Goal: Transaction & Acquisition: Purchase product/service

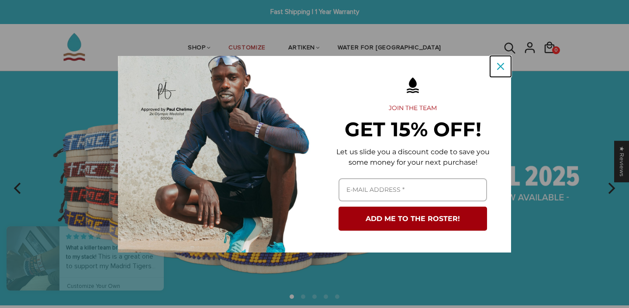
click at [502, 63] on icon "close icon" at bounding box center [500, 66] width 7 height 7
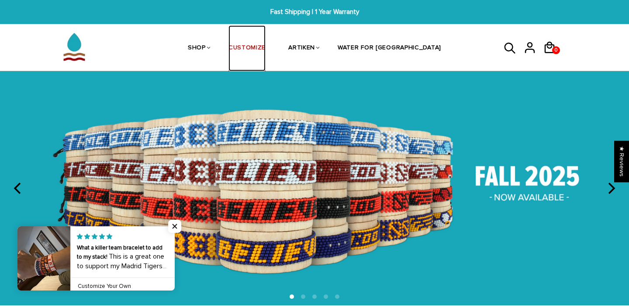
click at [265, 47] on link "CUSTOMIZE" at bounding box center [246, 48] width 37 height 46
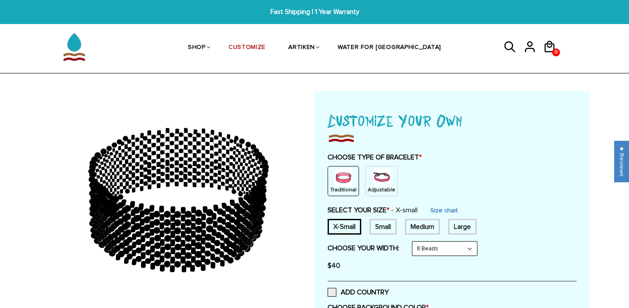
click at [378, 175] on img at bounding box center [381, 176] width 17 height 17
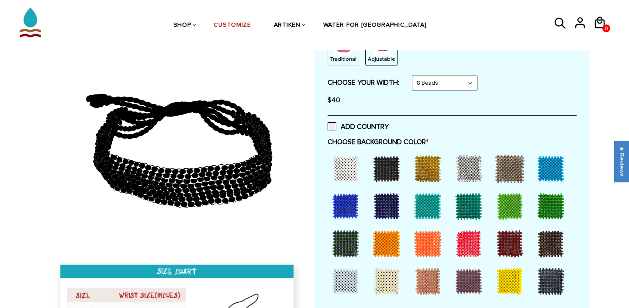
scroll to position [132, 0]
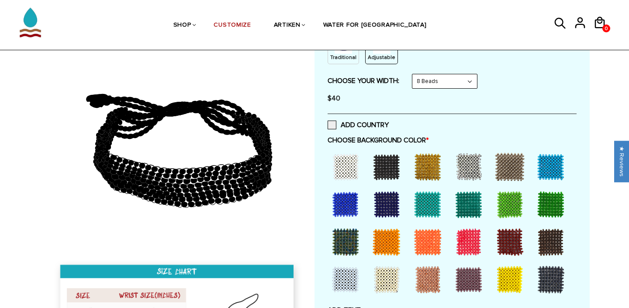
click at [345, 166] on div at bounding box center [345, 166] width 35 height 35
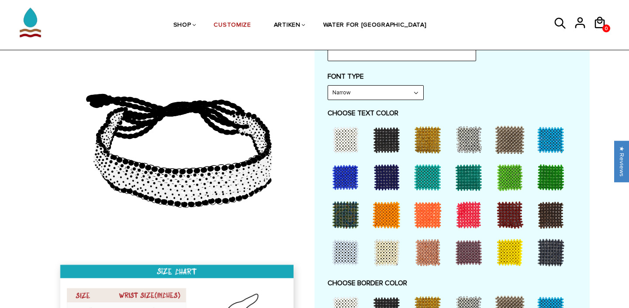
scroll to position [409, 0]
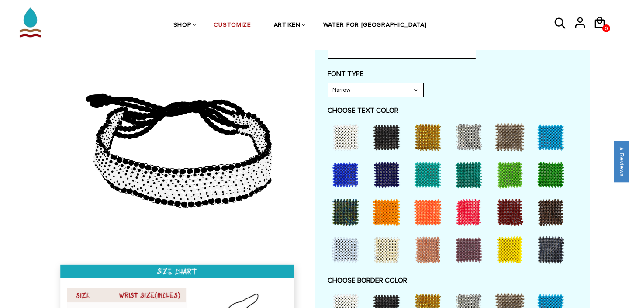
click at [344, 135] on div at bounding box center [345, 137] width 35 height 35
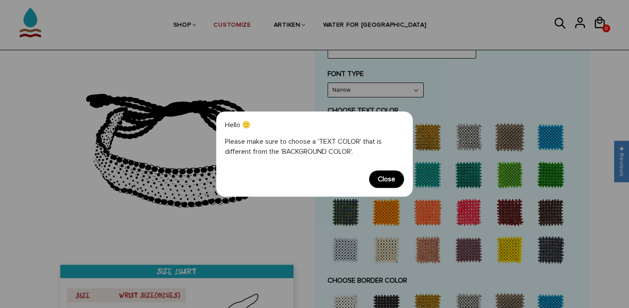
click at [387, 182] on span "Close" at bounding box center [386, 178] width 35 height 17
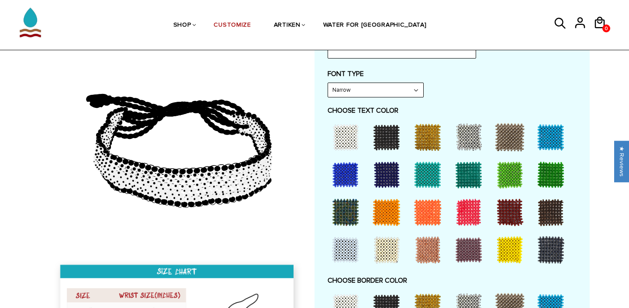
click at [387, 140] on div at bounding box center [386, 137] width 35 height 35
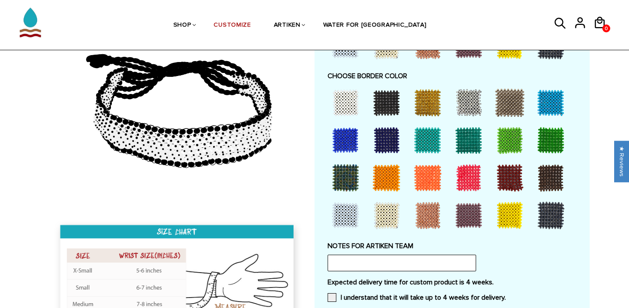
scroll to position [615, 0]
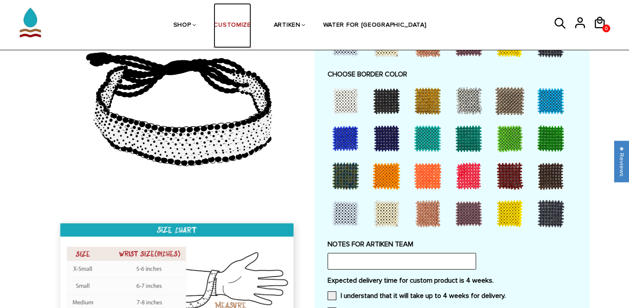
click at [249, 30] on link "CUSTOMIZE" at bounding box center [231, 25] width 37 height 45
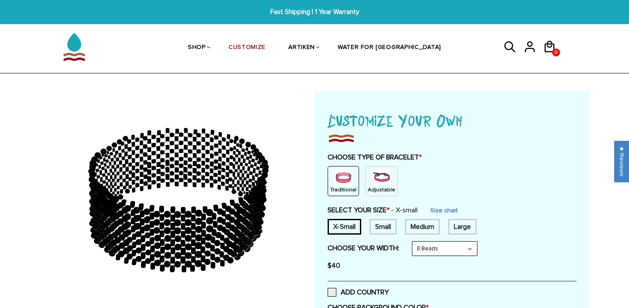
click at [374, 180] on img at bounding box center [381, 176] width 17 height 17
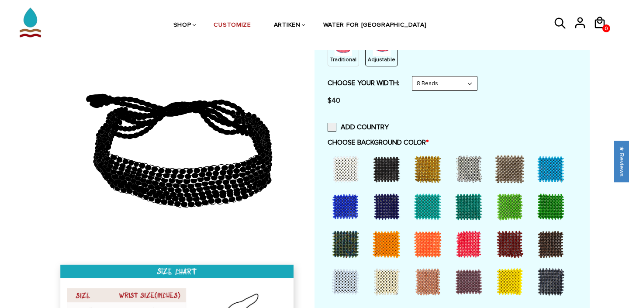
scroll to position [132, 0]
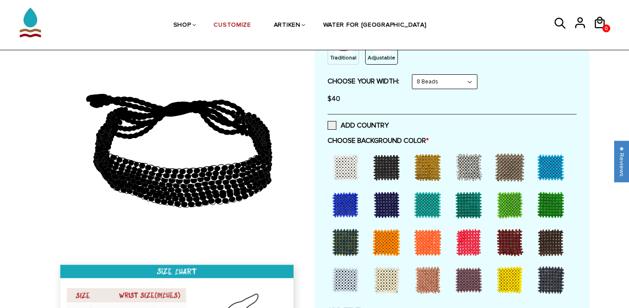
click at [347, 165] on div at bounding box center [345, 167] width 35 height 35
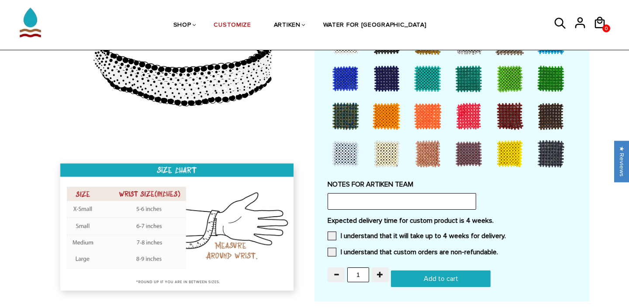
scroll to position [700, 0]
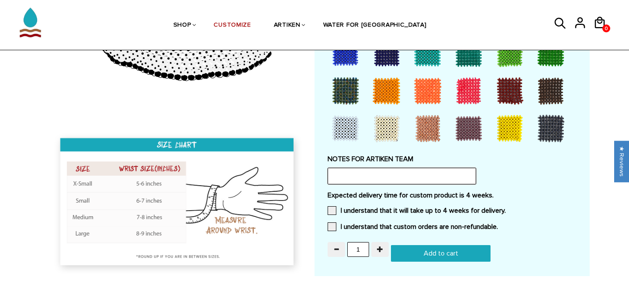
click at [386, 168] on input "text" at bounding box center [401, 176] width 148 height 17
type input "Please make the Berlin 2024 50th Anniversary edition"
click at [334, 210] on span at bounding box center [331, 210] width 9 height 9
click at [505, 208] on input "I understand that it will take up to 4 weeks for delivery." at bounding box center [505, 208] width 0 height 0
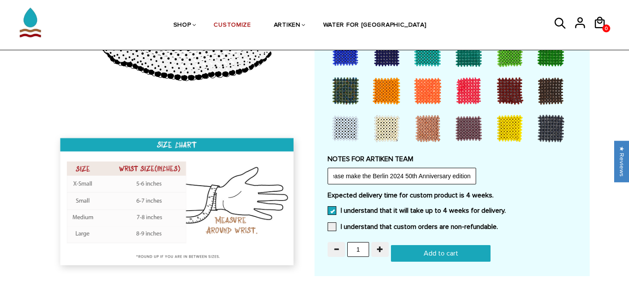
scroll to position [0, 0]
click at [332, 228] on span at bounding box center [331, 226] width 9 height 9
click at [498, 224] on input "I understand that custom orders are non-refundable." at bounding box center [498, 224] width 0 height 0
click at [428, 254] on input "Add to cart" at bounding box center [441, 253] width 100 height 17
type input "Add to cart"
